Goal: Task Accomplishment & Management: Manage account settings

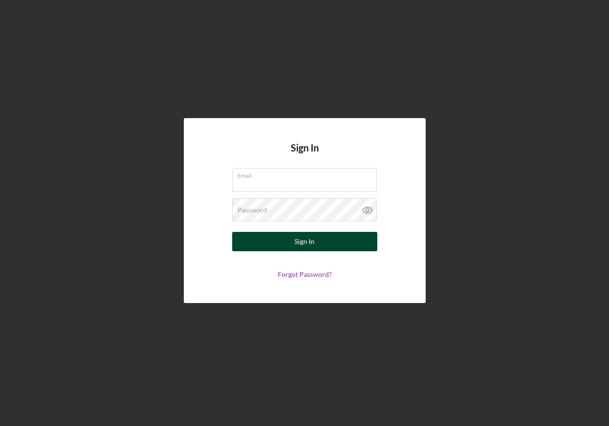
type input "[EMAIL_ADDRESS][DOMAIN_NAME]"
click at [284, 248] on button "Sign In" at bounding box center [304, 241] width 145 height 19
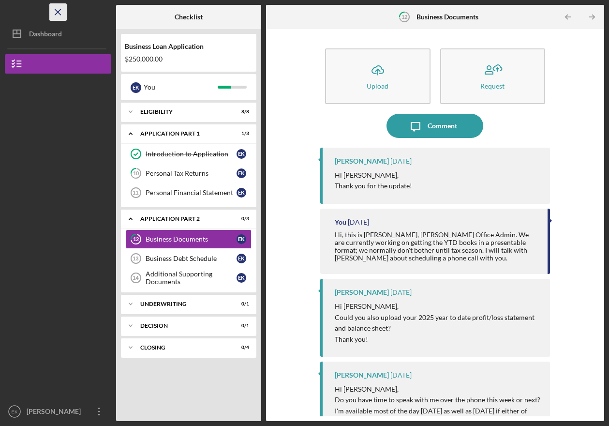
click at [63, 11] on icon "Icon/Menu Close" at bounding box center [58, 12] width 22 height 22
